Goal: Information Seeking & Learning: Learn about a topic

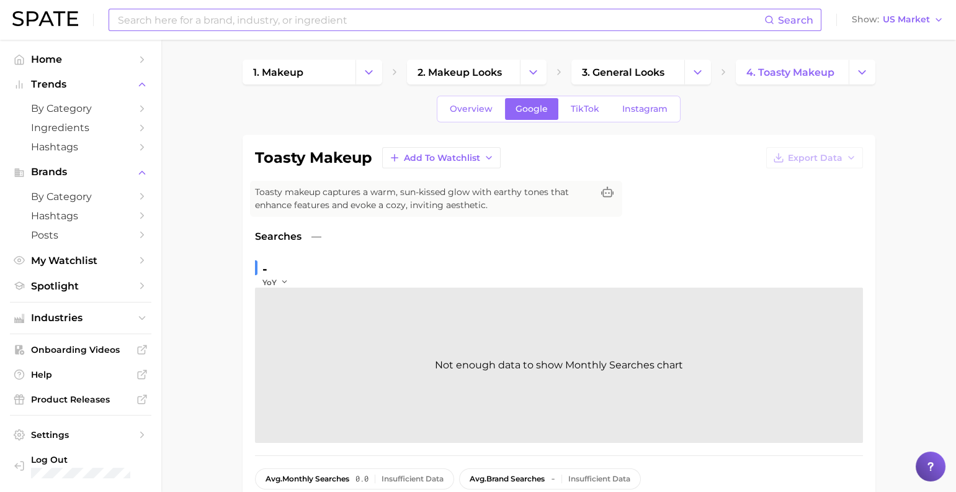
click at [210, 17] on input at bounding box center [441, 19] width 648 height 21
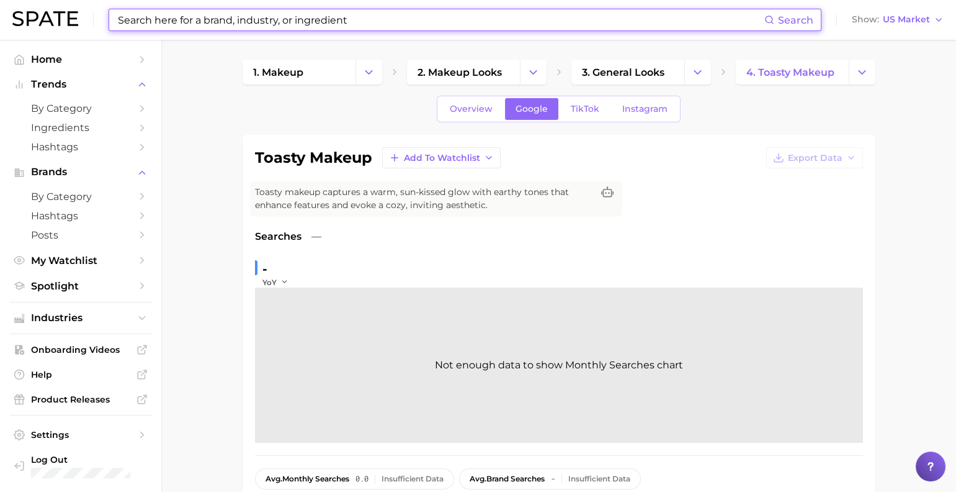
type input "ㅗ"
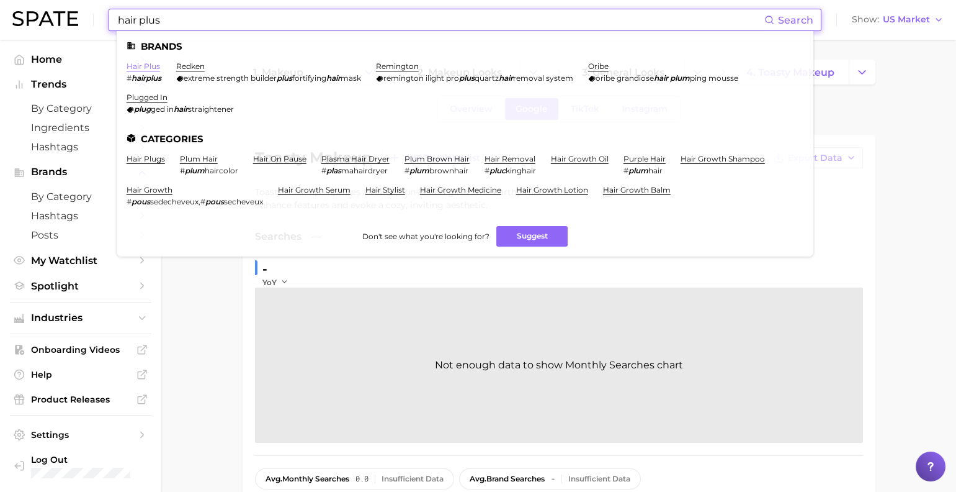
type input "hair plus"
click at [160, 69] on link "hair plus" at bounding box center [144, 65] width 34 height 9
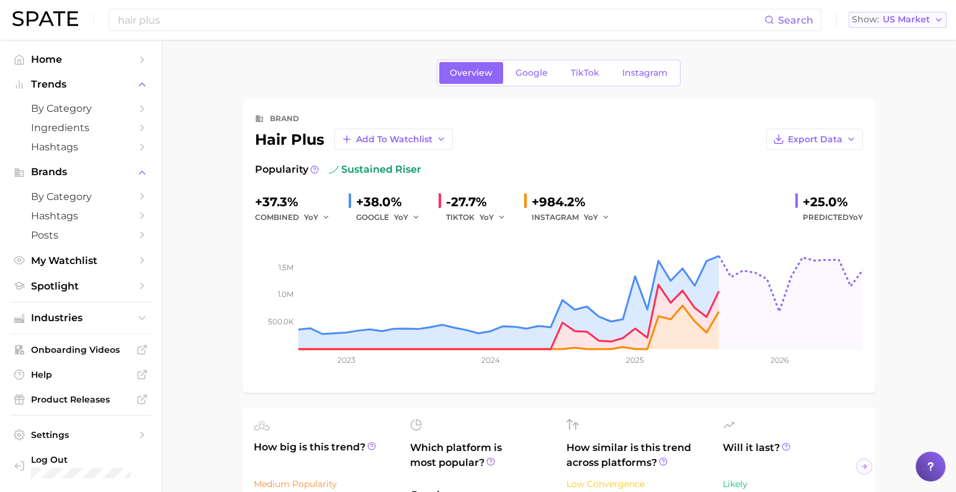
click at [871, 26] on button "Show US Market" at bounding box center [898, 20] width 98 height 16
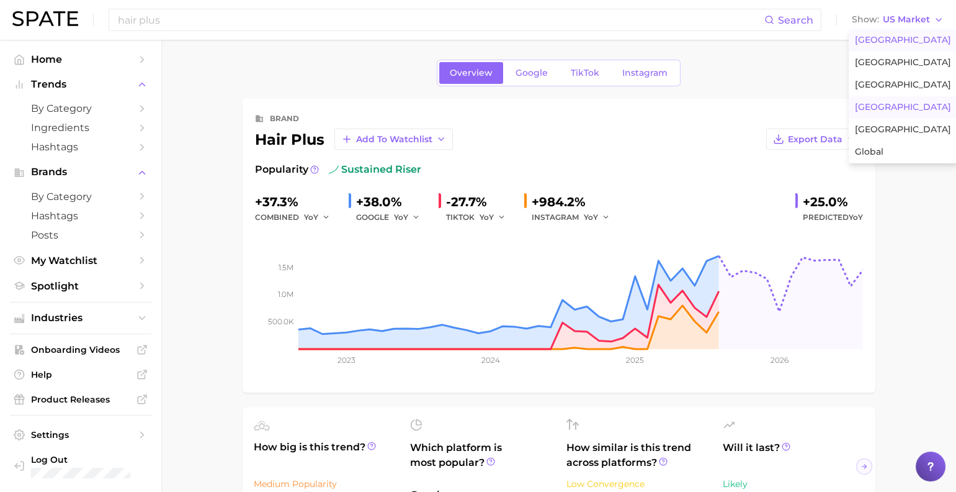
click at [898, 119] on button "[GEOGRAPHIC_DATA]" at bounding box center [903, 107] width 109 height 22
